Goal: Task Accomplishment & Management: Use online tool/utility

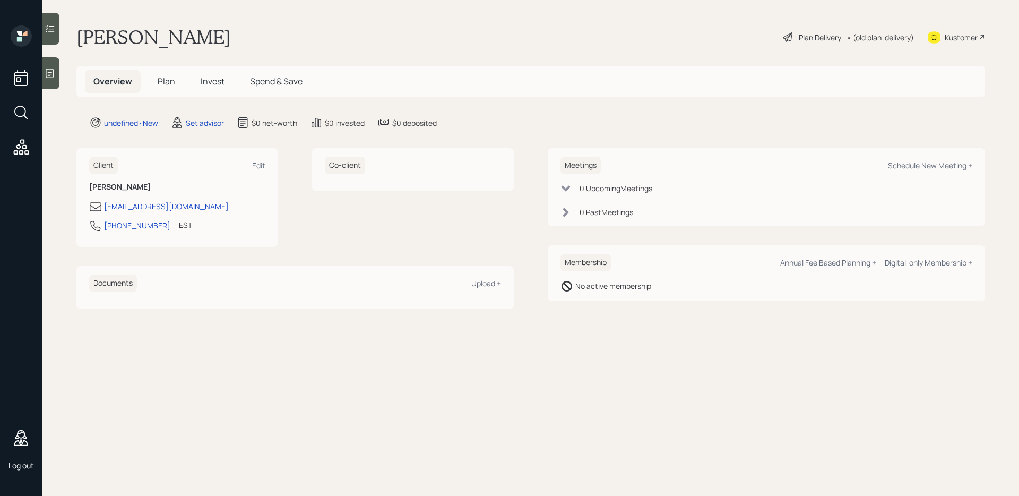
click at [56, 73] on div at bounding box center [50, 73] width 17 height 32
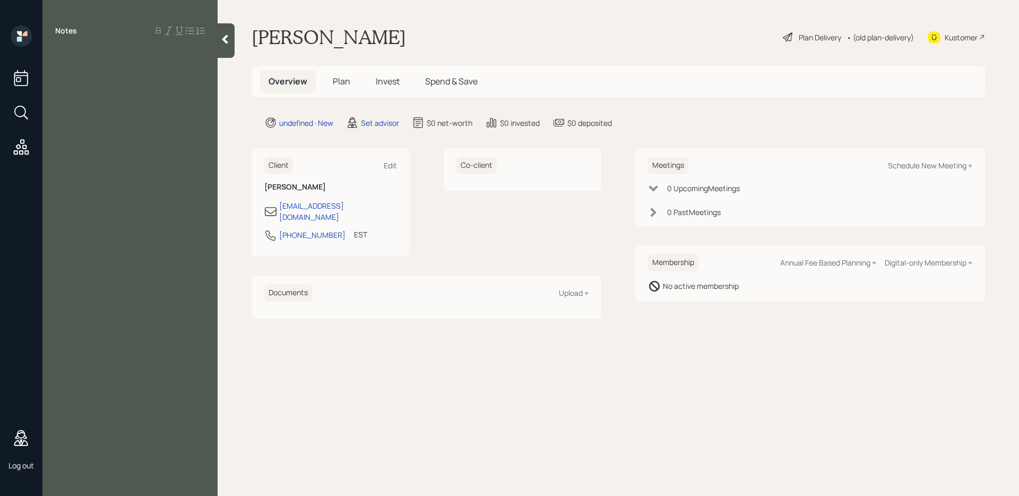
click at [93, 110] on div "Notes" at bounding box center [129, 253] width 175 height 457
click at [105, 106] on div "Notes" at bounding box center [129, 253] width 175 height 457
click at [114, 75] on div "Notes" at bounding box center [129, 253] width 175 height 457
click at [118, 63] on div "Notes" at bounding box center [129, 253] width 175 height 457
click at [87, 58] on div at bounding box center [130, 55] width 150 height 12
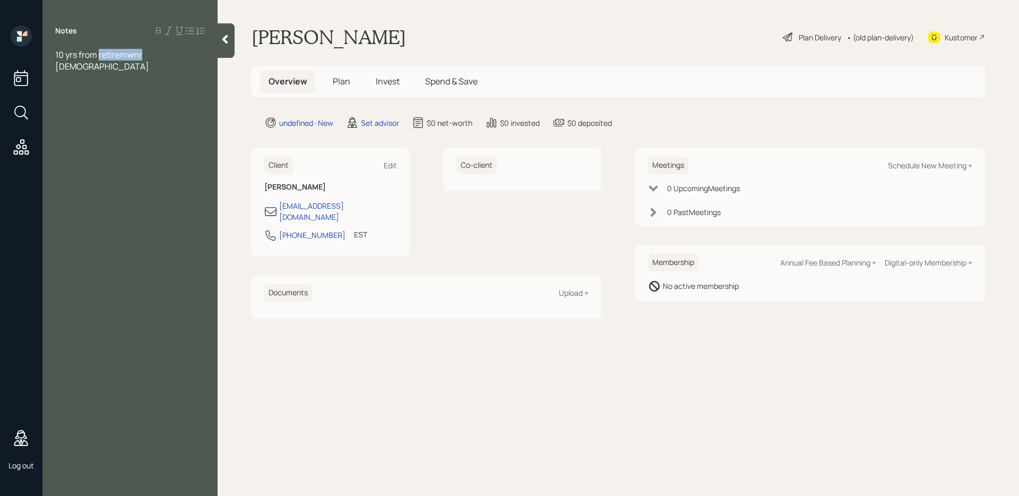
click at [108, 55] on span "10 yrs from retiremwnr" at bounding box center [98, 55] width 87 height 12
click at [122, 54] on span "10 yrs from retirment" at bounding box center [95, 55] width 81 height 12
click at [170, 64] on div "[DEMOGRAPHIC_DATA]" at bounding box center [130, 66] width 150 height 12
click at [153, 88] on div at bounding box center [130, 90] width 150 height 12
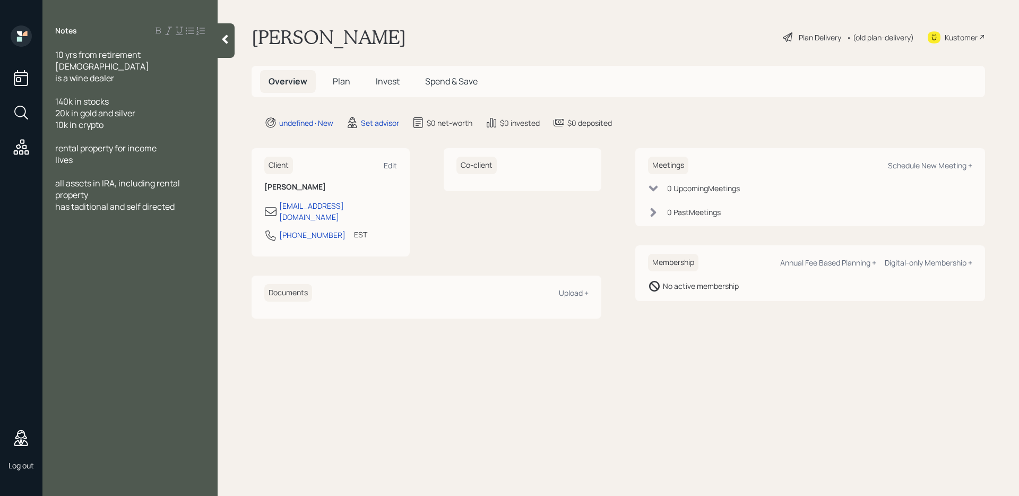
click at [92, 160] on div "lives" at bounding box center [130, 160] width 150 height 12
click at [91, 206] on span "has taditional and self directed" at bounding box center [114, 207] width 119 height 12
click at [183, 207] on div "has traditional and self directed" at bounding box center [130, 207] width 150 height 12
click at [203, 274] on span "has an advisor handling traditional IRA" at bounding box center [129, 277] width 148 height 12
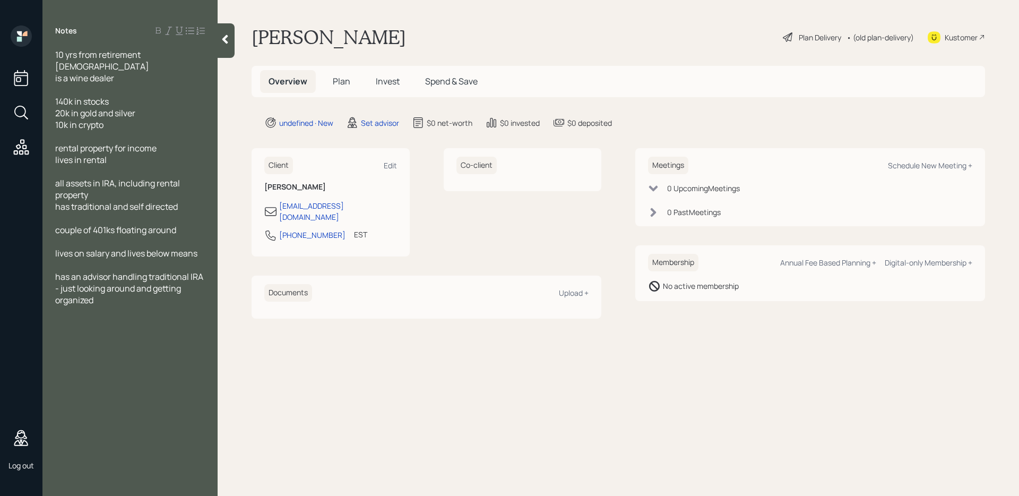
click at [107, 298] on div "has an advisor handling traditional IRA - just looking around and getting organ…" at bounding box center [130, 288] width 150 height 35
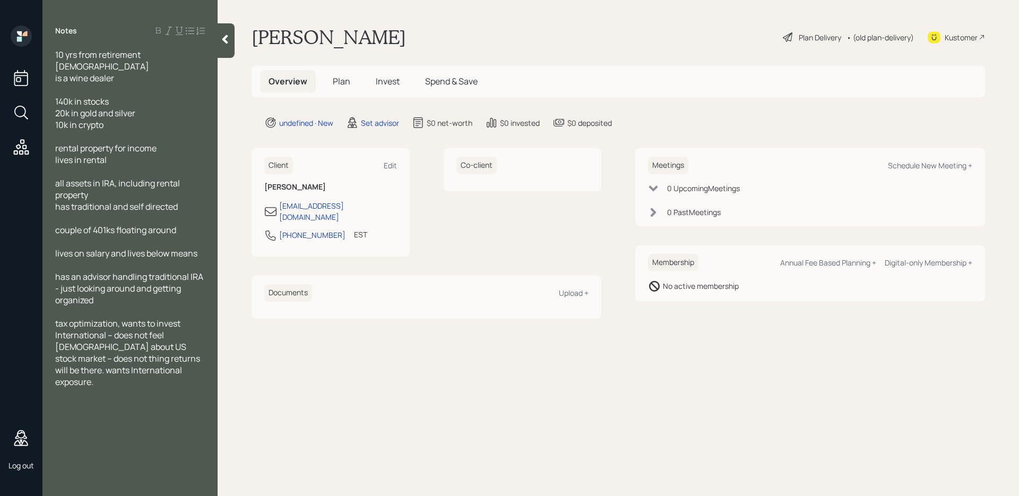
click at [154, 368] on div "tax optimization, wants to invest International -- does not feel [DEMOGRAPHIC_D…" at bounding box center [130, 352] width 150 height 70
click at [903, 165] on div "Schedule New Meeting +" at bounding box center [930, 165] width 84 height 10
select select "round-[PERSON_NAME]"
